Goal: Communication & Community: Participate in discussion

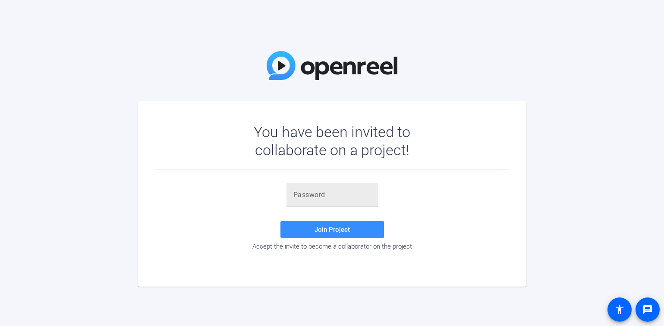
click at [310, 191] on input "text" at bounding box center [333, 195] width 78 height 10
paste input "}nPWRt"
type input "}nPWRt"
click at [313, 224] on span at bounding box center [333, 229] width 104 height 21
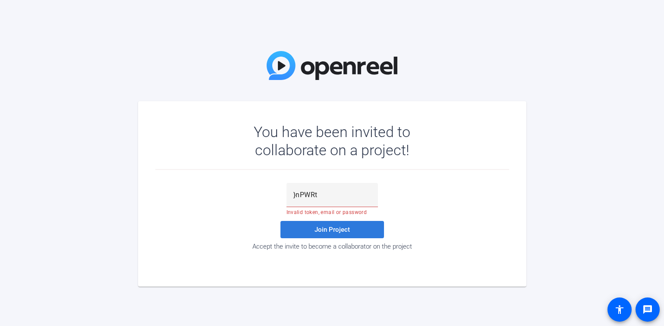
click at [309, 224] on span at bounding box center [333, 229] width 104 height 21
click at [92, 32] on div "You have been invited to collaborate on a project! }nPWRt Invalid token, email …" at bounding box center [332, 163] width 664 height 326
drag, startPoint x: 121, startPoint y: 41, endPoint x: 119, endPoint y: 5, distance: 35.9
click at [121, 41] on div "You have been invited to collaborate on a project! }nPWRt Invalid token, email …" at bounding box center [332, 163] width 664 height 326
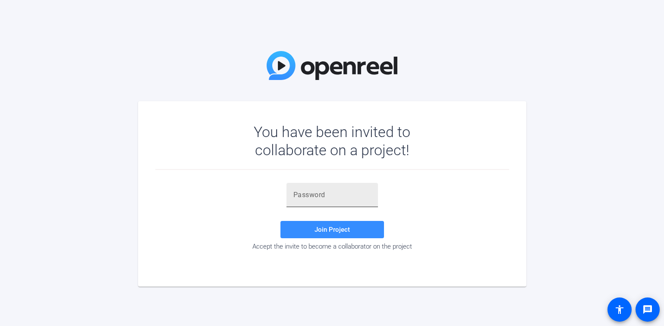
click at [313, 195] on input "text" at bounding box center [333, 195] width 78 height 10
paste input "mz&9!,"
type input "mz&9!,"
click at [326, 232] on span "Join Project" at bounding box center [332, 229] width 35 height 8
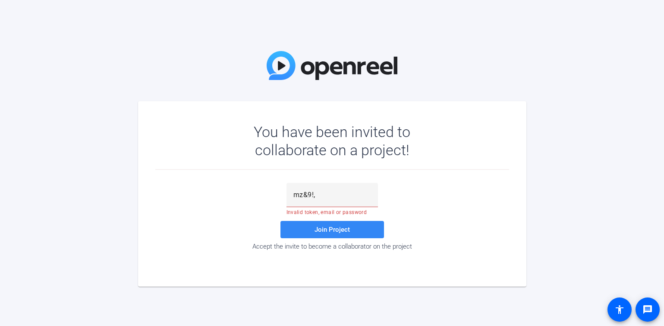
click at [324, 229] on span "Join Project" at bounding box center [332, 229] width 35 height 8
drag, startPoint x: 121, startPoint y: 22, endPoint x: 148, endPoint y: 12, distance: 28.7
click at [121, 22] on div "You have been invited to collaborate on a project! mz&9!, Invalid token, email …" at bounding box center [332, 163] width 664 height 326
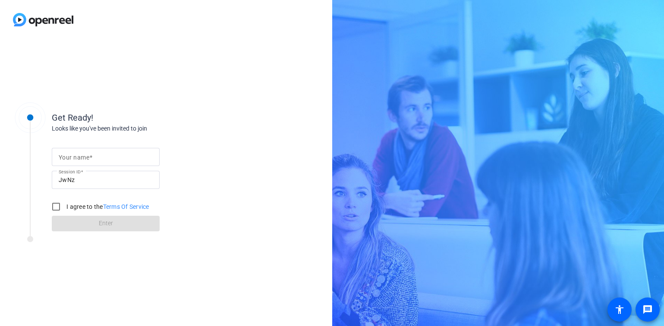
click at [78, 155] on mat-label "Your name" at bounding box center [74, 157] width 31 height 7
click at [78, 155] on input "Your name" at bounding box center [106, 157] width 94 height 10
type input "Editor"
click at [56, 204] on input "I agree to the Terms Of Service" at bounding box center [55, 206] width 17 height 17
checkbox input "true"
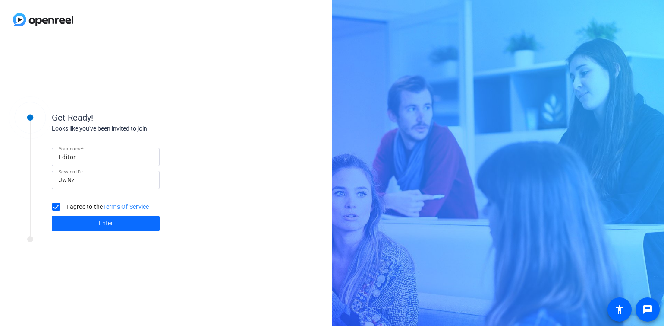
click at [82, 219] on span at bounding box center [106, 223] width 108 height 21
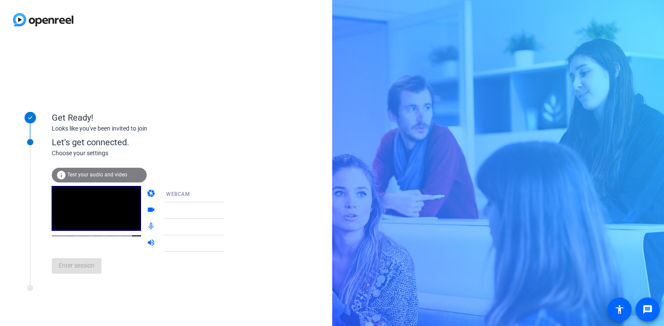
click at [73, 169] on div "info Test your audio and video" at bounding box center [99, 175] width 95 height 15
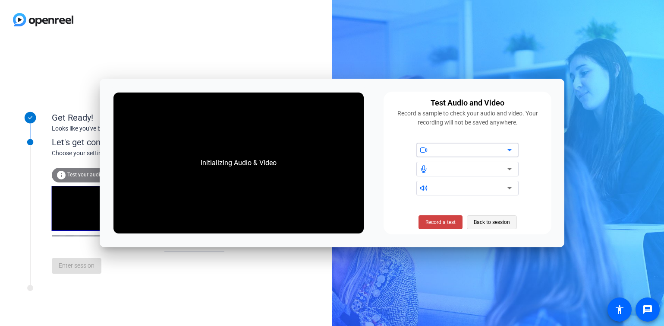
click at [491, 224] on span "Back to session" at bounding box center [492, 222] width 36 height 16
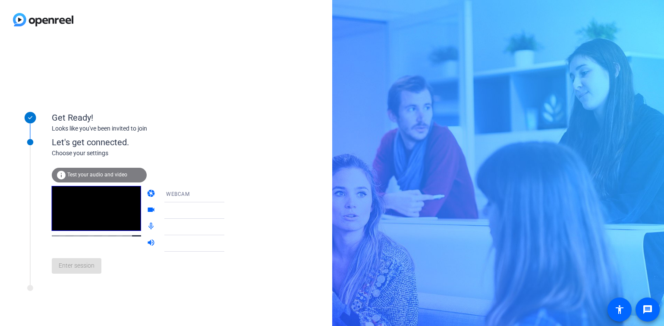
click at [228, 193] on icon at bounding box center [233, 194] width 10 height 10
click at [260, 198] on div at bounding box center [332, 163] width 664 height 326
click at [231, 210] on icon at bounding box center [233, 210] width 4 height 2
click at [228, 210] on icon at bounding box center [233, 210] width 10 height 10
click at [74, 272] on div "Enter session" at bounding box center [147, 265] width 190 height 28
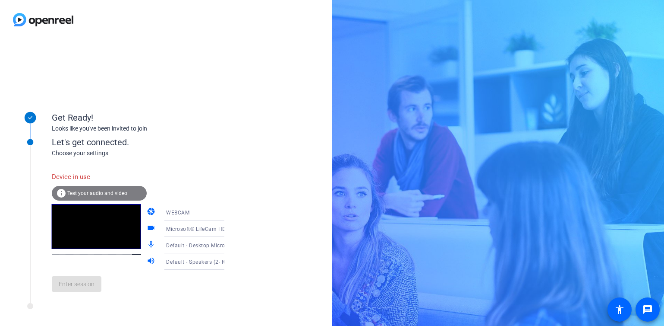
click at [79, 291] on div "Enter session" at bounding box center [147, 283] width 190 height 28
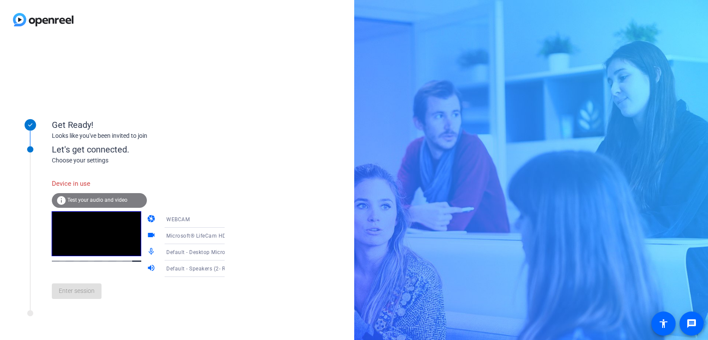
click at [213, 150] on div "Let's get connected." at bounding box center [147, 149] width 190 height 13
click at [87, 199] on span "Test your audio and video" at bounding box center [97, 200] width 60 height 6
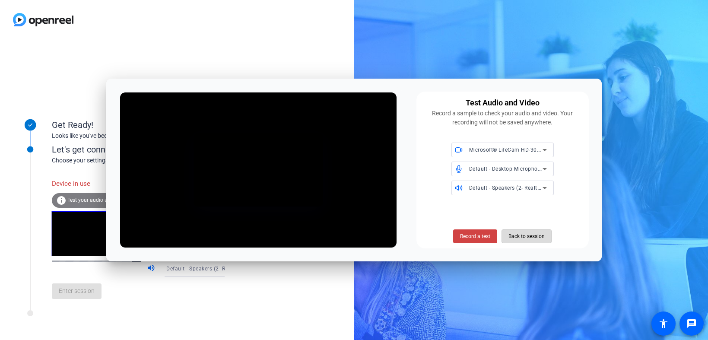
click at [527, 234] on span "Back to session" at bounding box center [526, 236] width 36 height 16
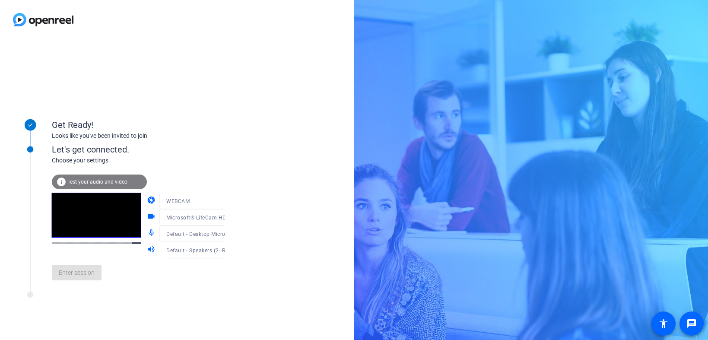
click at [115, 177] on div "info Test your audio and video" at bounding box center [99, 181] width 95 height 15
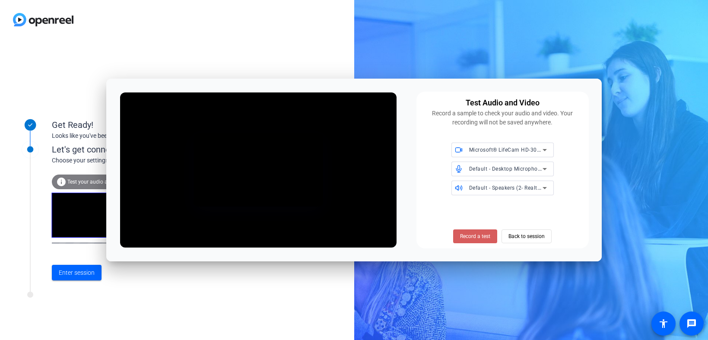
click at [473, 237] on span "Record a test" at bounding box center [475, 236] width 30 height 8
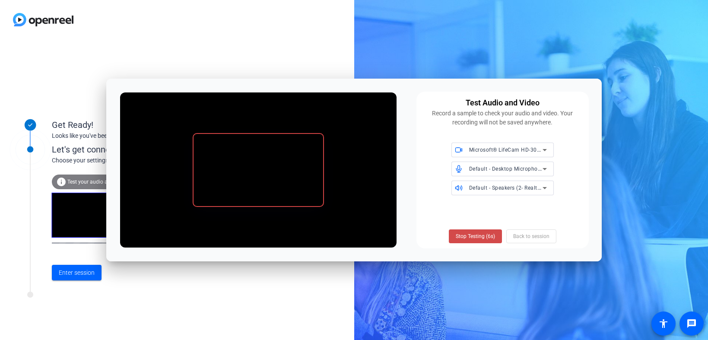
click at [466, 235] on span "Stop Testing (6s)" at bounding box center [475, 236] width 39 height 8
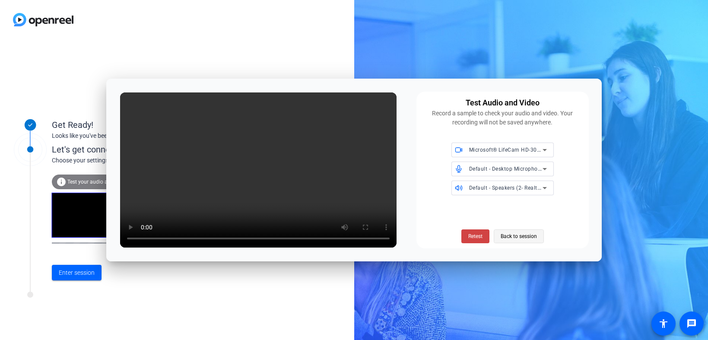
drag, startPoint x: 521, startPoint y: 237, endPoint x: 514, endPoint y: 236, distance: 6.9
click at [520, 237] on span "Back to session" at bounding box center [518, 236] width 36 height 16
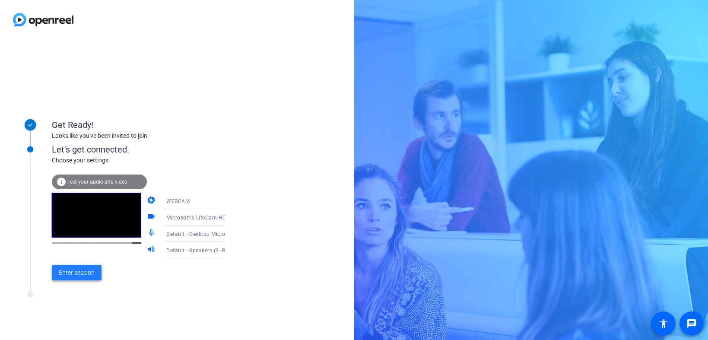
click at [80, 269] on span "Enter session" at bounding box center [77, 272] width 36 height 9
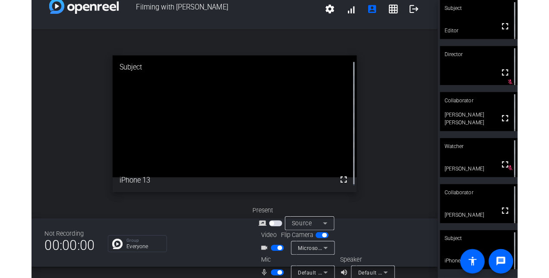
scroll to position [22, 0]
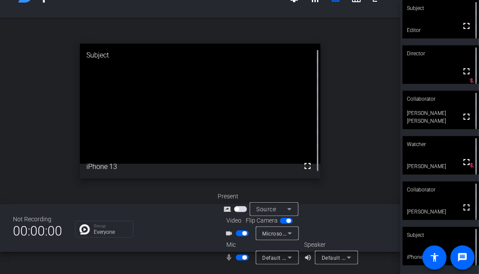
click at [237, 234] on span "button" at bounding box center [242, 233] width 13 height 6
click at [236, 257] on span "button" at bounding box center [242, 257] width 13 height 6
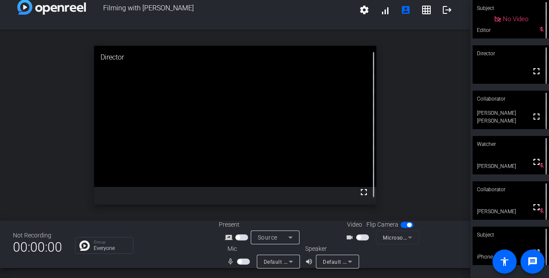
click at [244, 259] on span "button" at bounding box center [243, 262] width 13 height 6
click at [237, 262] on span "button" at bounding box center [243, 262] width 13 height 6
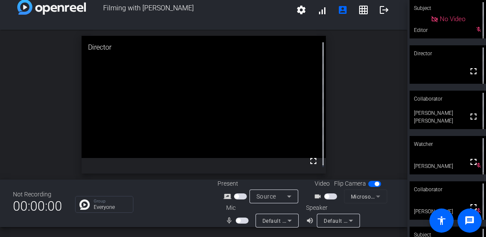
click at [244, 221] on span "button" at bounding box center [242, 221] width 13 height 6
click at [331, 197] on span "button" at bounding box center [330, 196] width 13 height 6
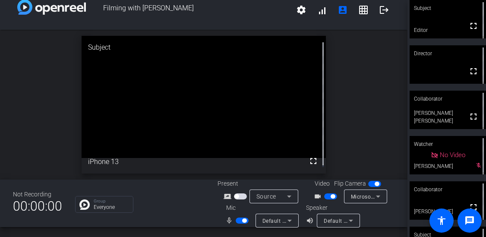
click at [238, 221] on span "button" at bounding box center [242, 221] width 13 height 6
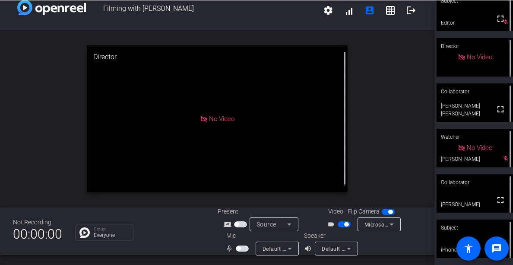
scroll to position [7, 0]
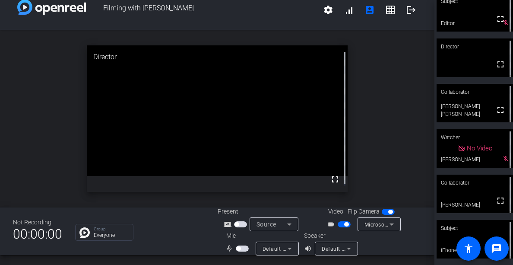
click at [338, 225] on span "button" at bounding box center [344, 224] width 13 height 6
click at [342, 223] on span "button" at bounding box center [344, 224] width 13 height 6
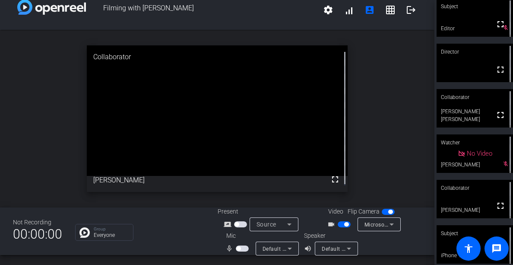
scroll to position [0, 0]
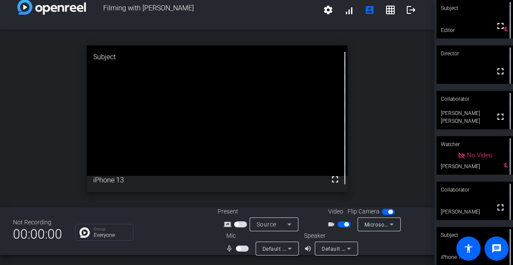
click at [338, 224] on span "button" at bounding box center [344, 224] width 13 height 6
click at [325, 9] on mat-icon "settings" at bounding box center [328, 10] width 10 height 10
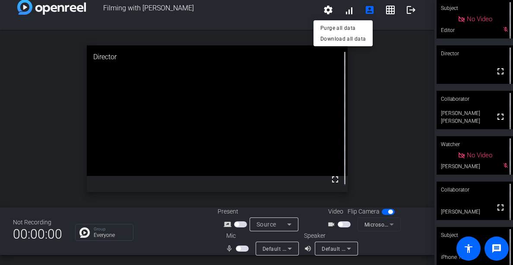
click at [345, 8] on div at bounding box center [256, 132] width 513 height 265
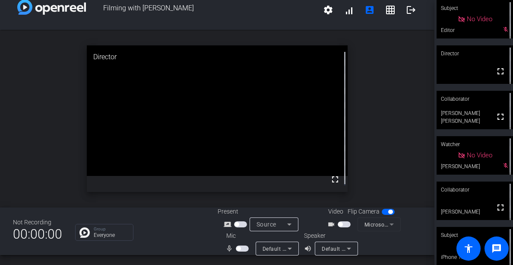
scroll to position [9, 0]
click at [368, 9] on mat-icon "account_box" at bounding box center [369, 10] width 10 height 10
click at [282, 7] on span "Filming with Mitzi Jonelle Tan" at bounding box center [202, 10] width 232 height 21
click at [342, 224] on span "button" at bounding box center [344, 224] width 13 height 6
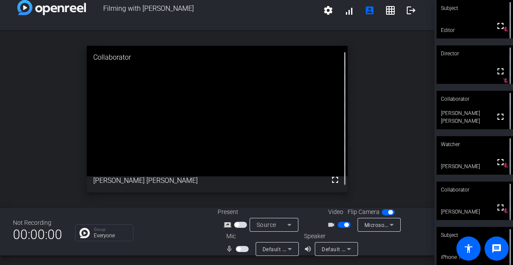
click at [242, 247] on span "button" at bounding box center [242, 249] width 13 height 6
click at [406, 10] on mat-icon "logout" at bounding box center [411, 10] width 10 height 10
